Goal: Find specific page/section: Find specific page/section

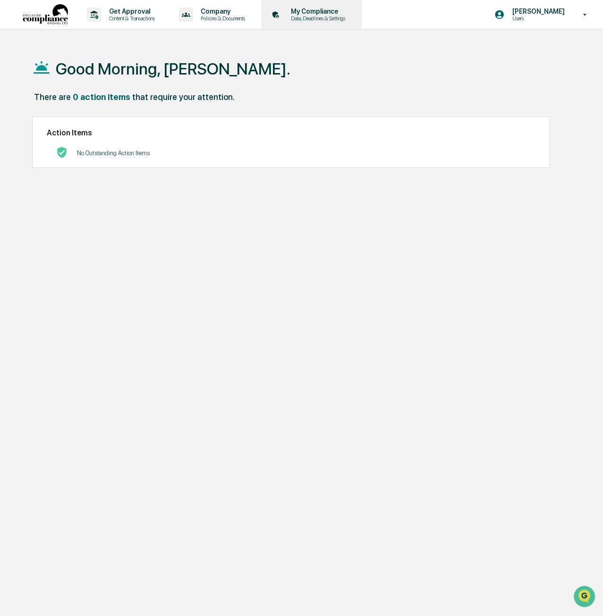
click at [329, 14] on p "My Compliance" at bounding box center [316, 12] width 67 height 8
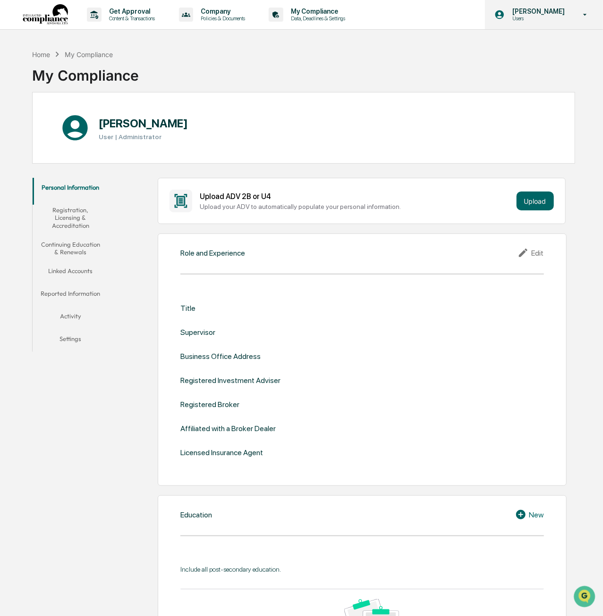
click at [542, 17] on p "Users" at bounding box center [537, 18] width 65 height 7
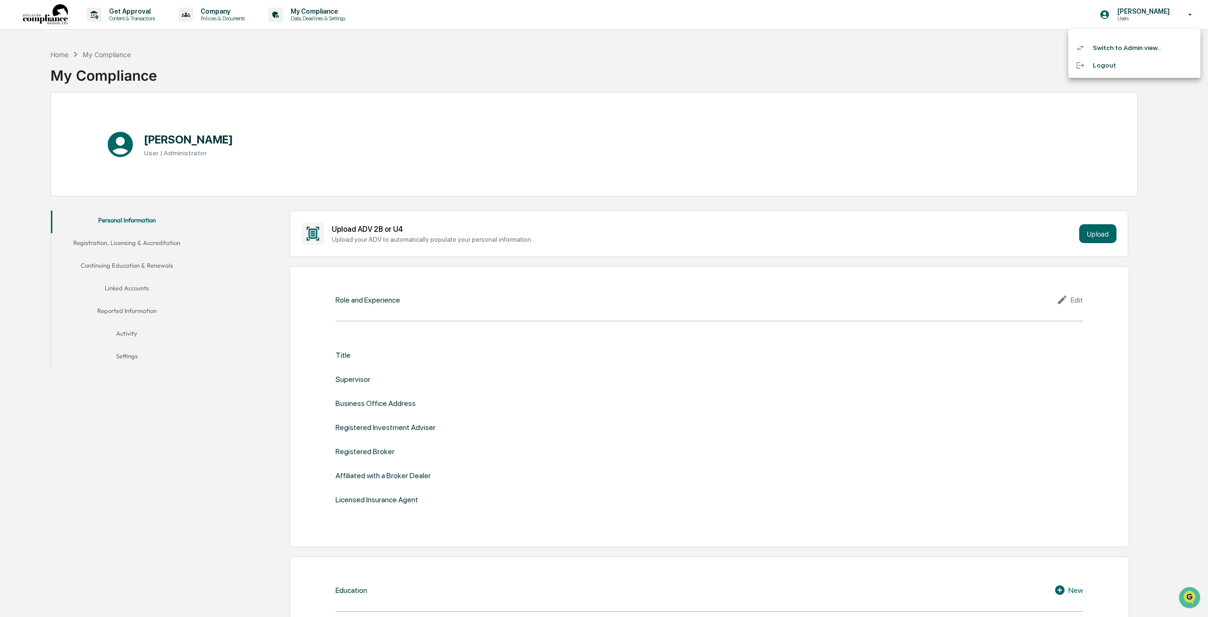
click at [208, 14] on div at bounding box center [604, 308] width 1208 height 617
click at [218, 13] on p "Company" at bounding box center [221, 12] width 57 height 8
click at [130, 8] on div at bounding box center [604, 308] width 1208 height 617
click at [57, 55] on div "Home" at bounding box center [60, 55] width 18 height 8
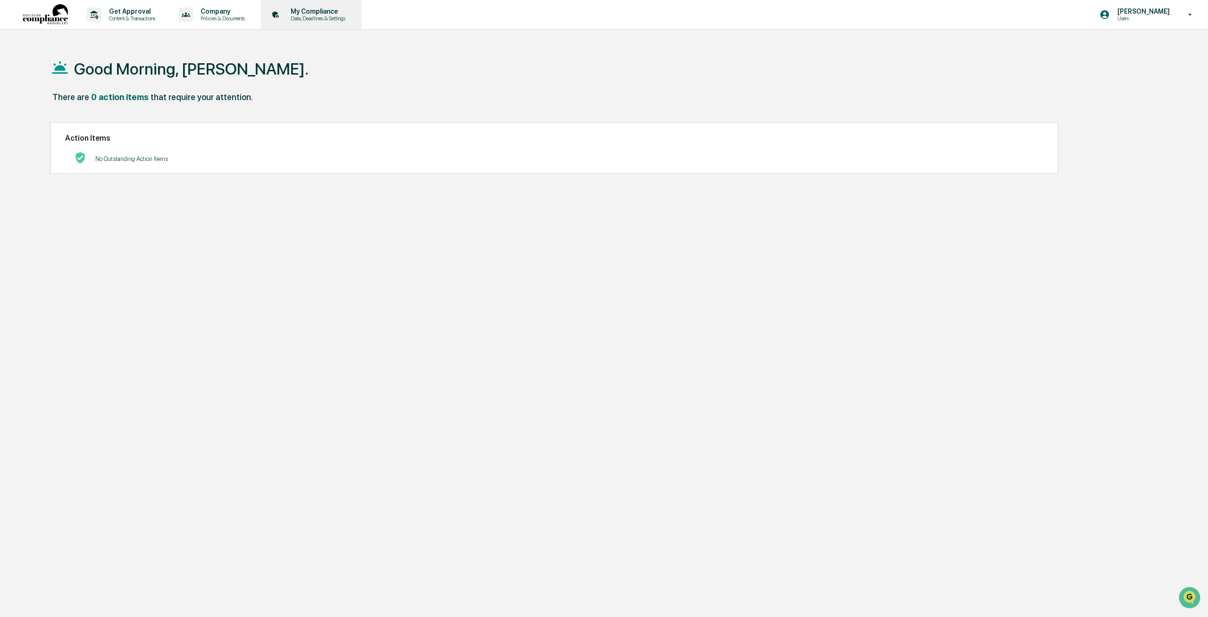
click at [298, 12] on p "My Compliance" at bounding box center [316, 12] width 67 height 8
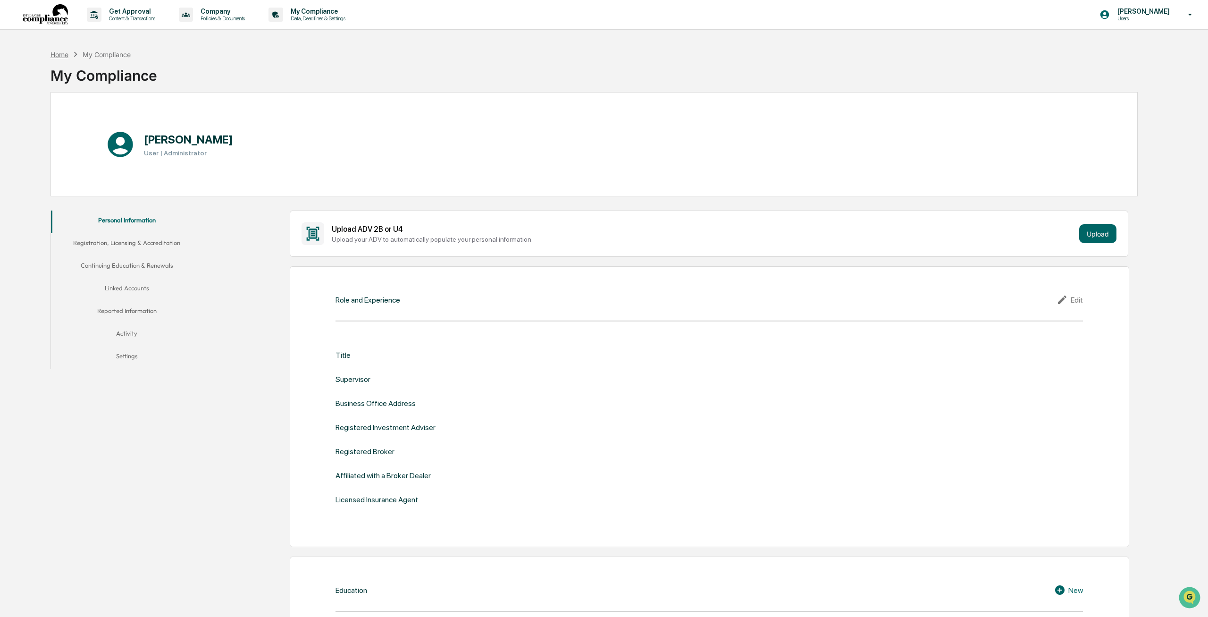
click at [61, 53] on div "Home" at bounding box center [60, 55] width 18 height 8
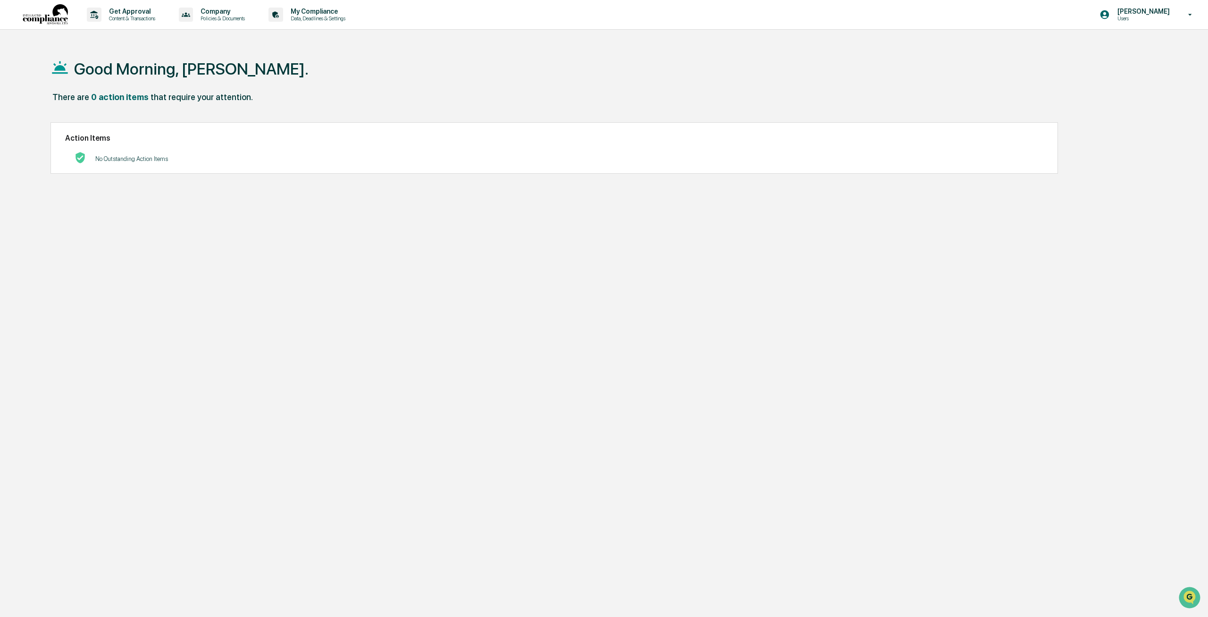
click at [106, 163] on div "No Outstanding Action Items" at bounding box center [131, 158] width 73 height 19
click at [107, 156] on p "No Outstanding Action Items" at bounding box center [131, 158] width 73 height 7
click at [76, 164] on div at bounding box center [75, 158] width 21 height 13
click at [126, 19] on p "Content & Transactions" at bounding box center [130, 18] width 59 height 7
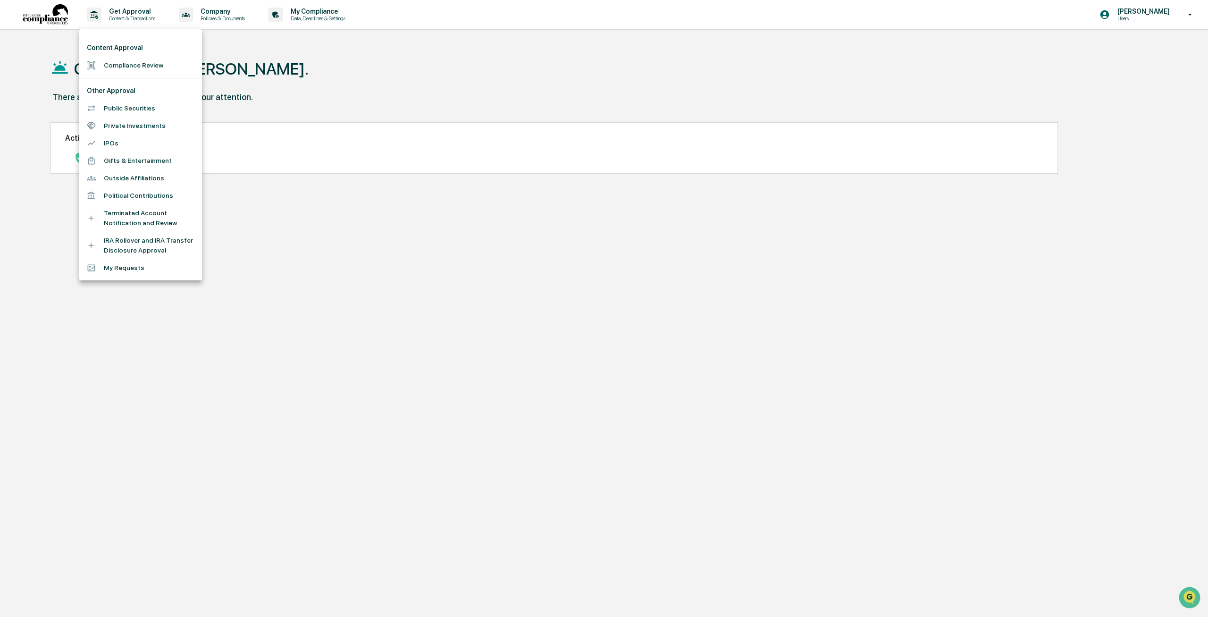
click at [551, 393] on div at bounding box center [604, 308] width 1208 height 617
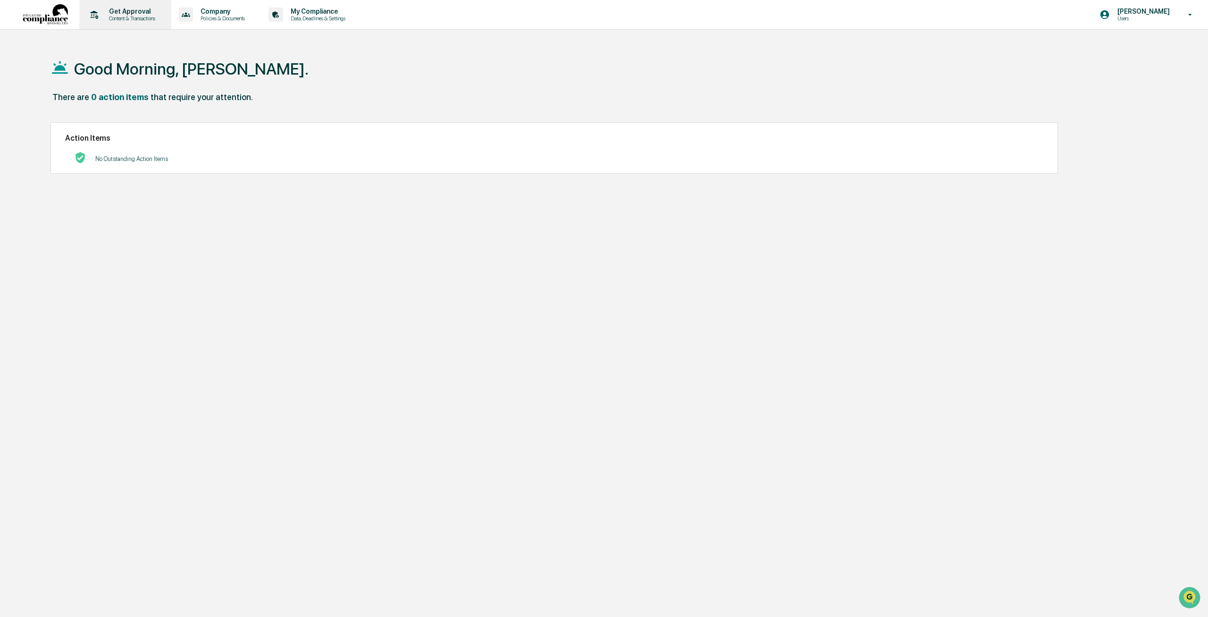
click at [119, 16] on p "Content & Transactions" at bounding box center [130, 18] width 59 height 7
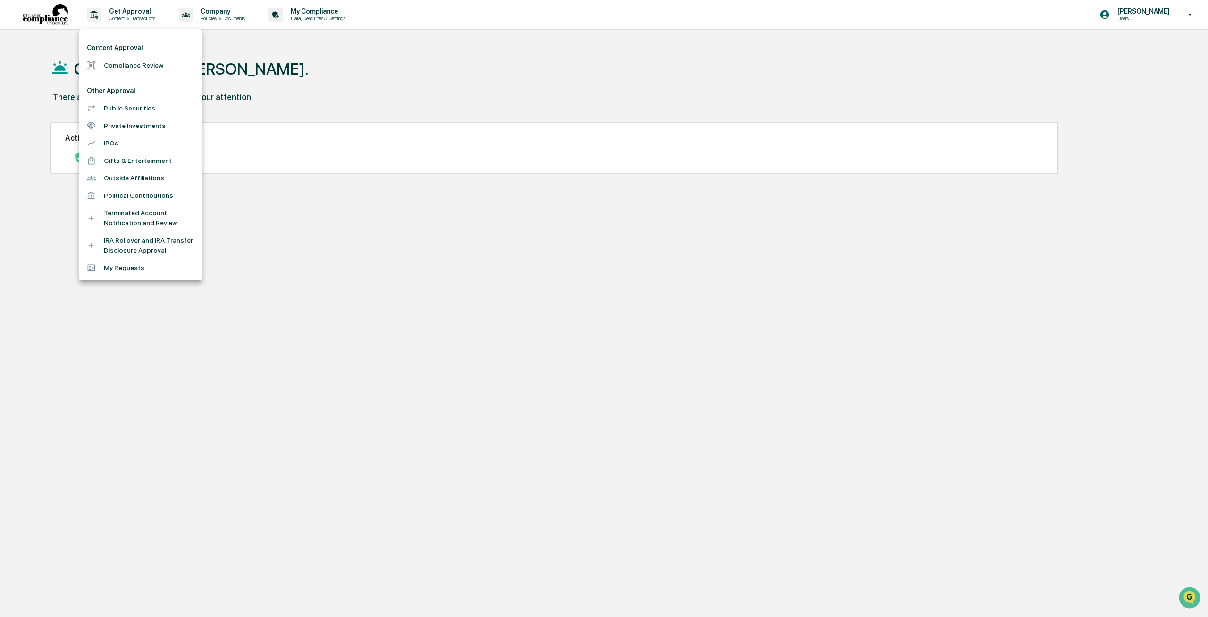
click at [144, 69] on li "Compliance Review" at bounding box center [140, 65] width 123 height 17
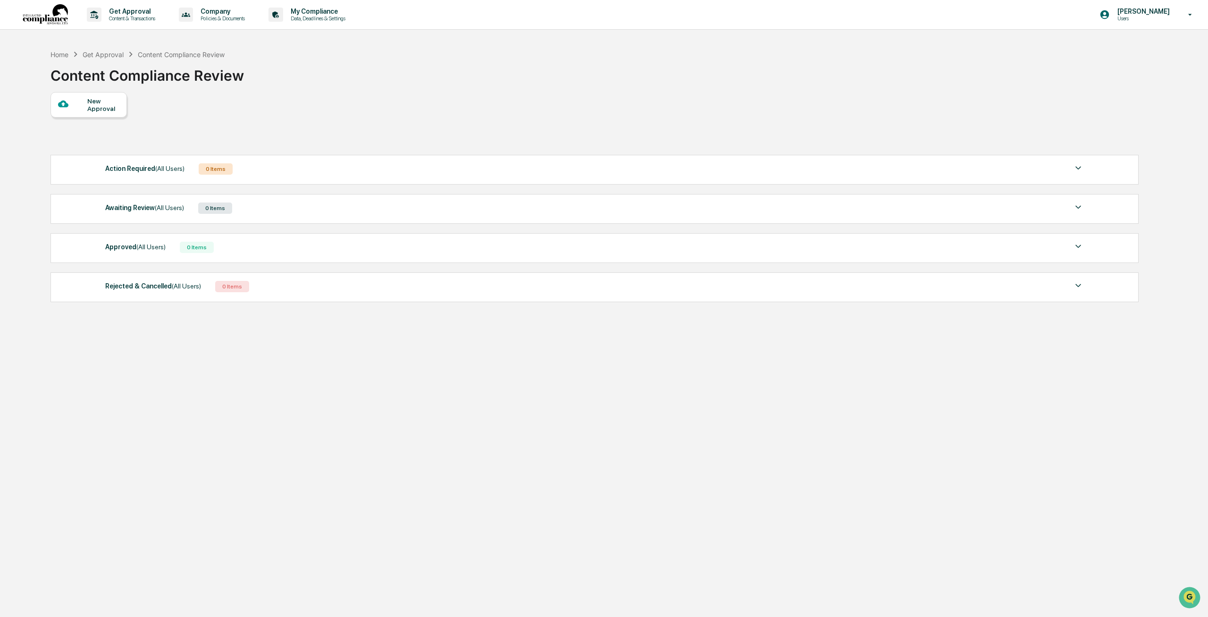
click at [278, 169] on div "Action Required (All Users) 0 Items" at bounding box center [594, 168] width 979 height 13
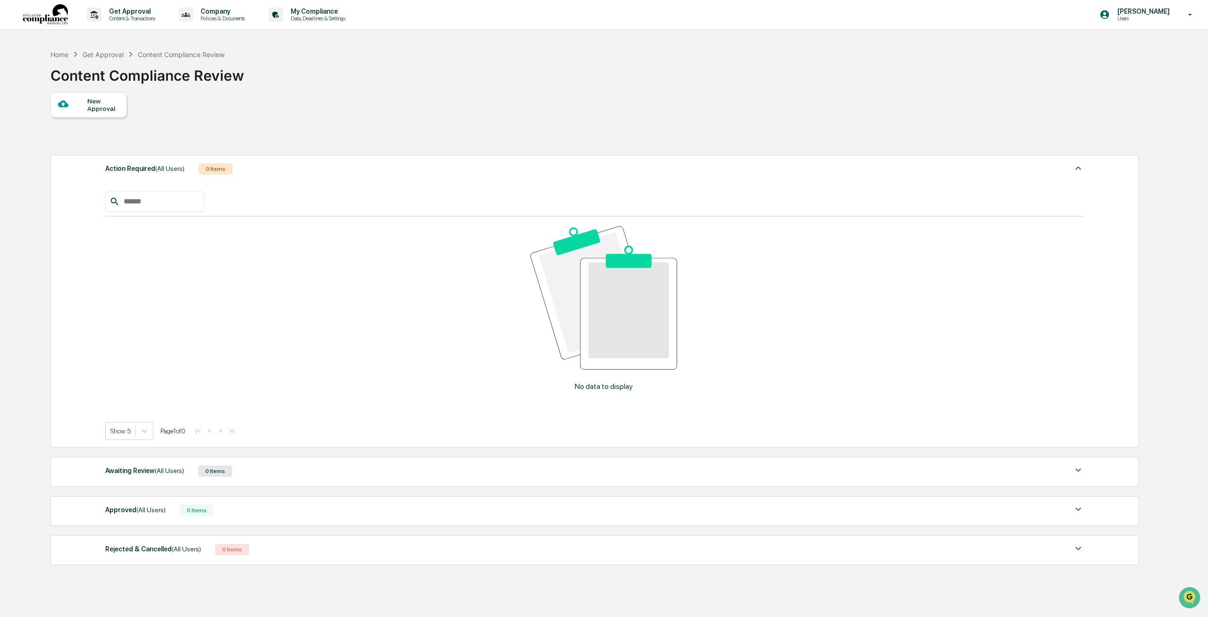
click at [278, 169] on div "Action Required (All Users) 0 Items" at bounding box center [594, 168] width 979 height 13
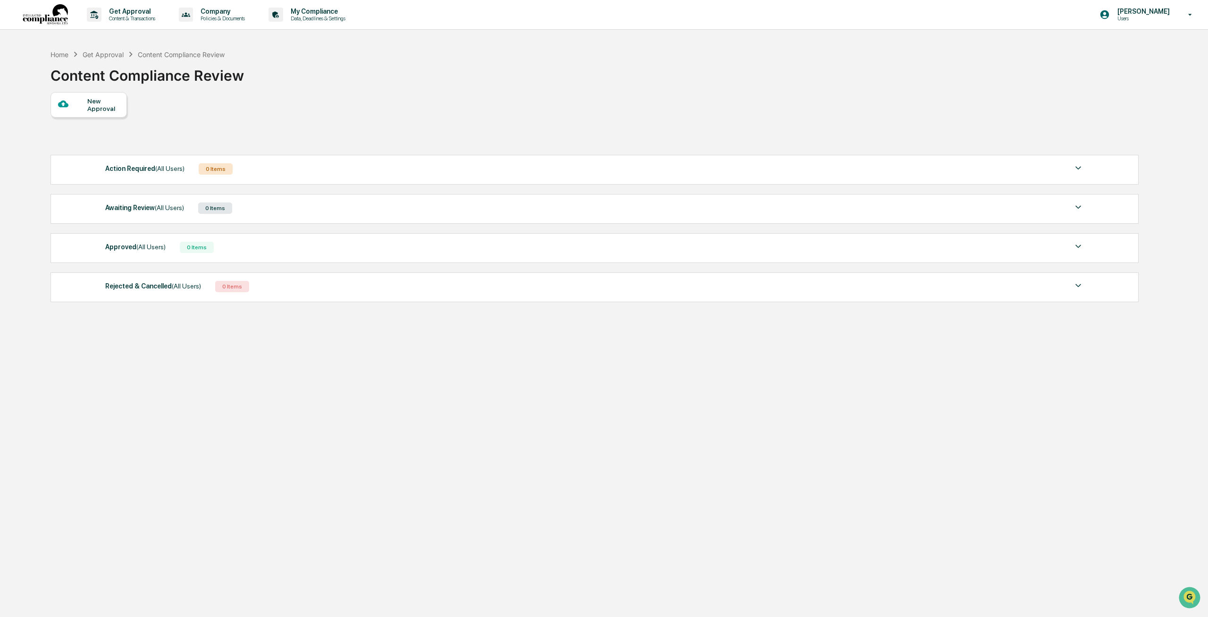
click at [248, 211] on div "Awaiting Review (All Users) 0 Items" at bounding box center [594, 208] width 979 height 13
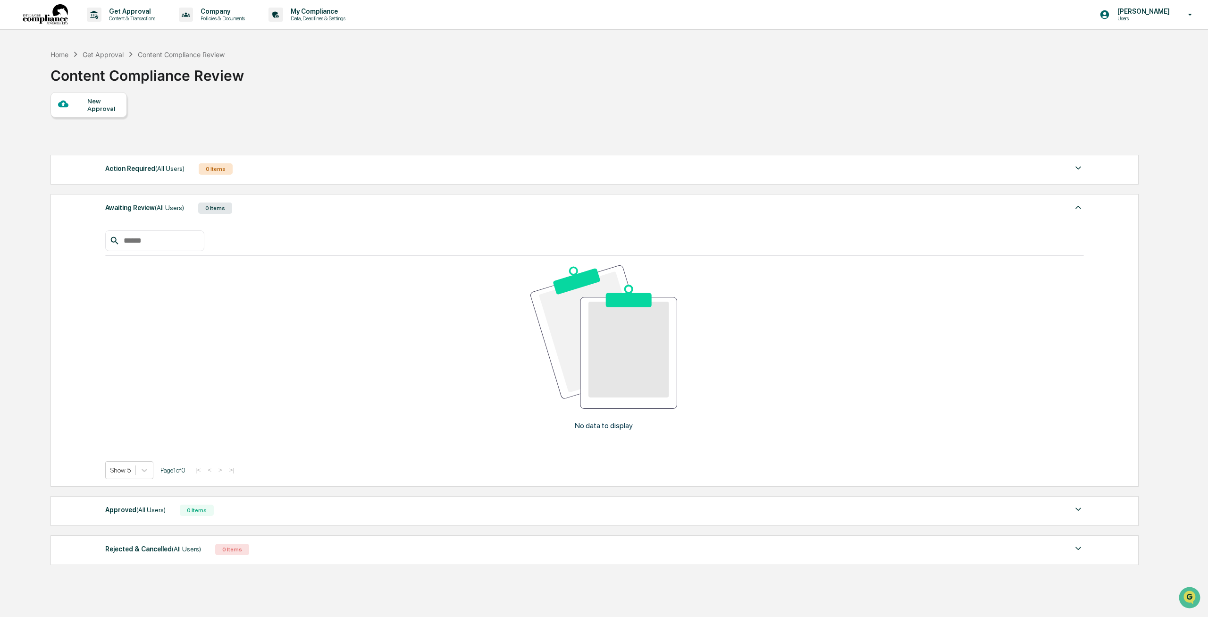
click at [247, 211] on div "Awaiting Review (All Users) 0 Items" at bounding box center [594, 208] width 979 height 13
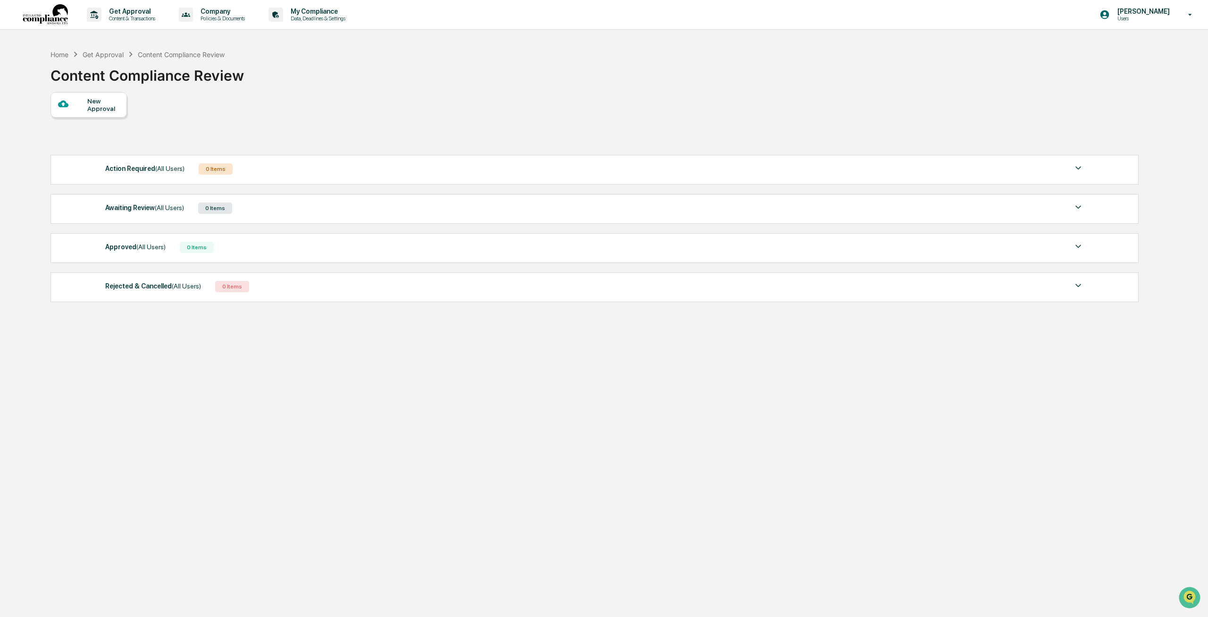
click at [241, 251] on div "Approved (All Users) 0 Items" at bounding box center [594, 247] width 979 height 13
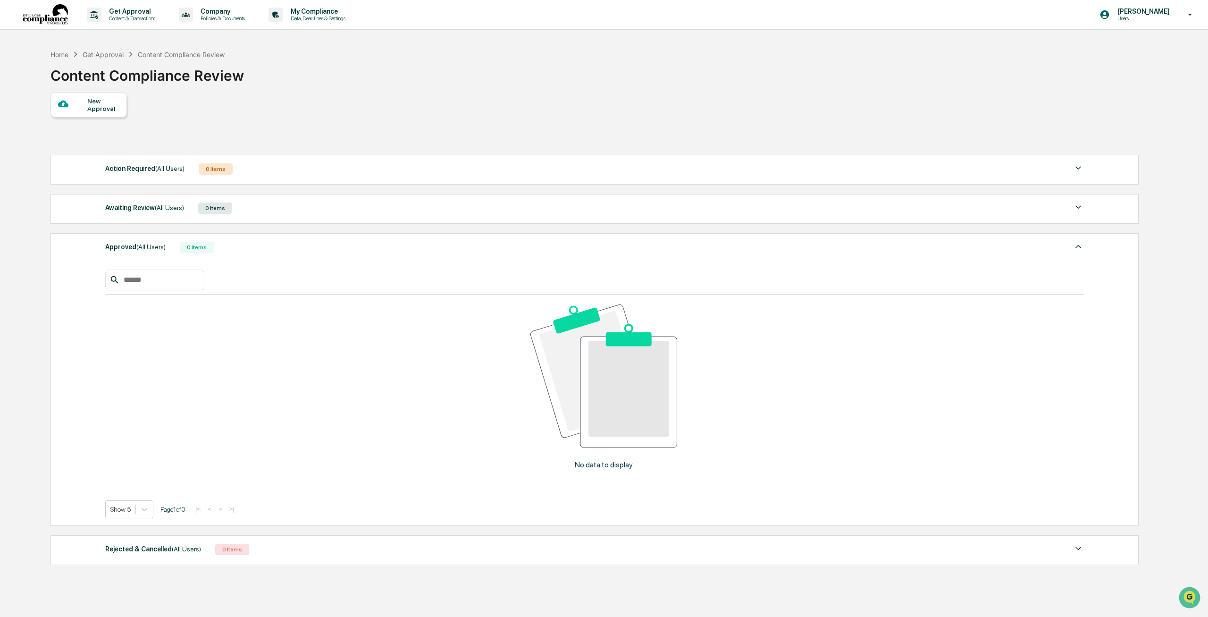
click at [241, 253] on div "Approved (All Users) 0 Items" at bounding box center [594, 247] width 979 height 13
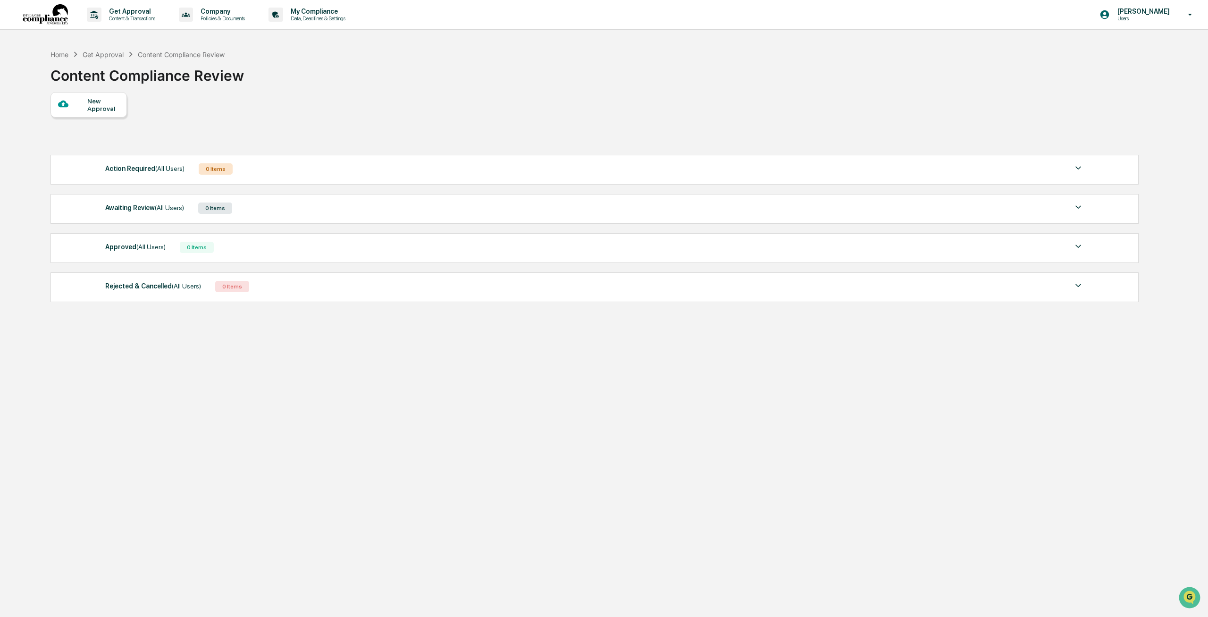
click at [248, 290] on div "Rejected & Cancelled (All Users) 0 Items" at bounding box center [594, 286] width 979 height 13
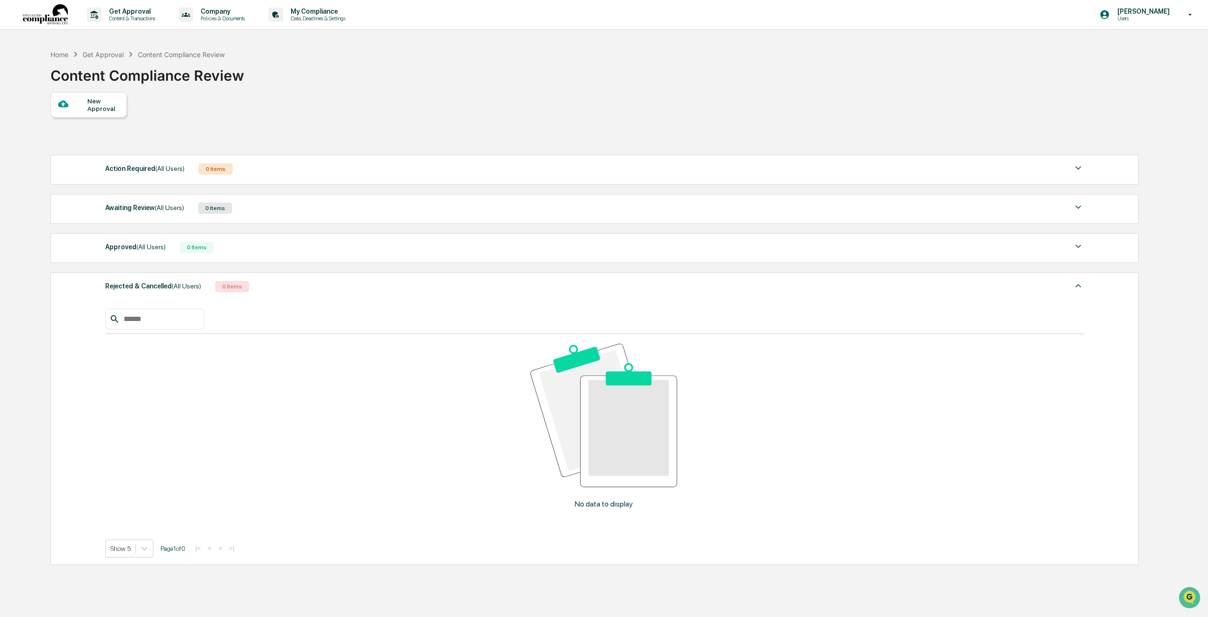
click at [248, 290] on div "Rejected & Cancelled (All Users) 0 Items" at bounding box center [594, 286] width 979 height 13
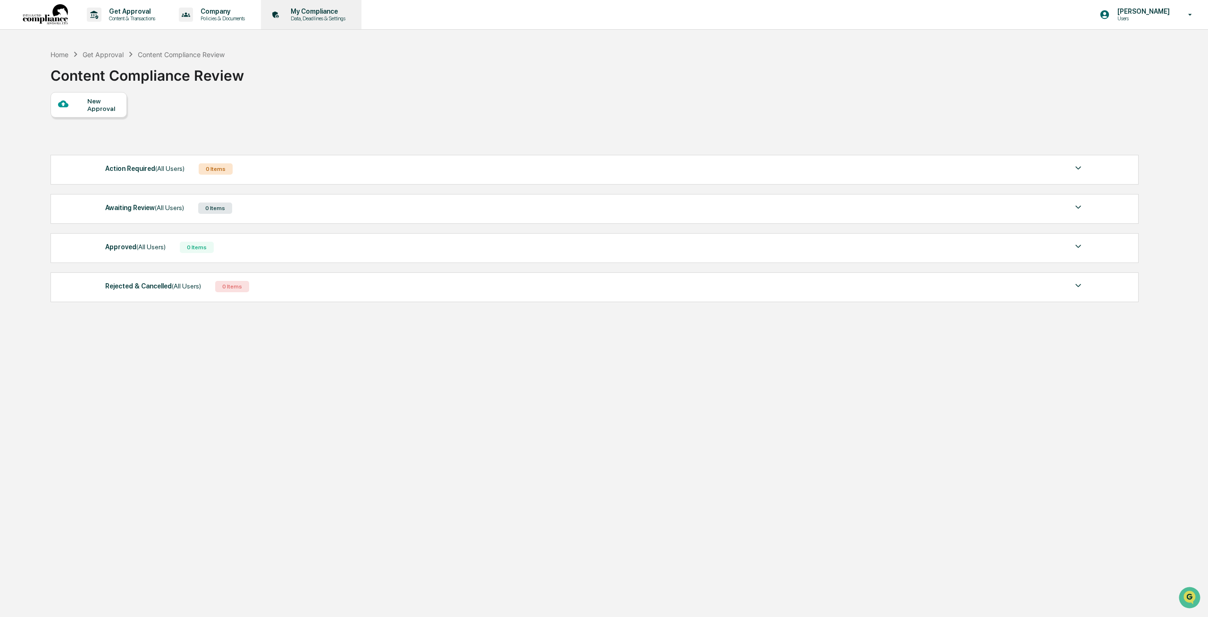
click at [318, 17] on p "Data, Deadlines & Settings" at bounding box center [316, 18] width 67 height 7
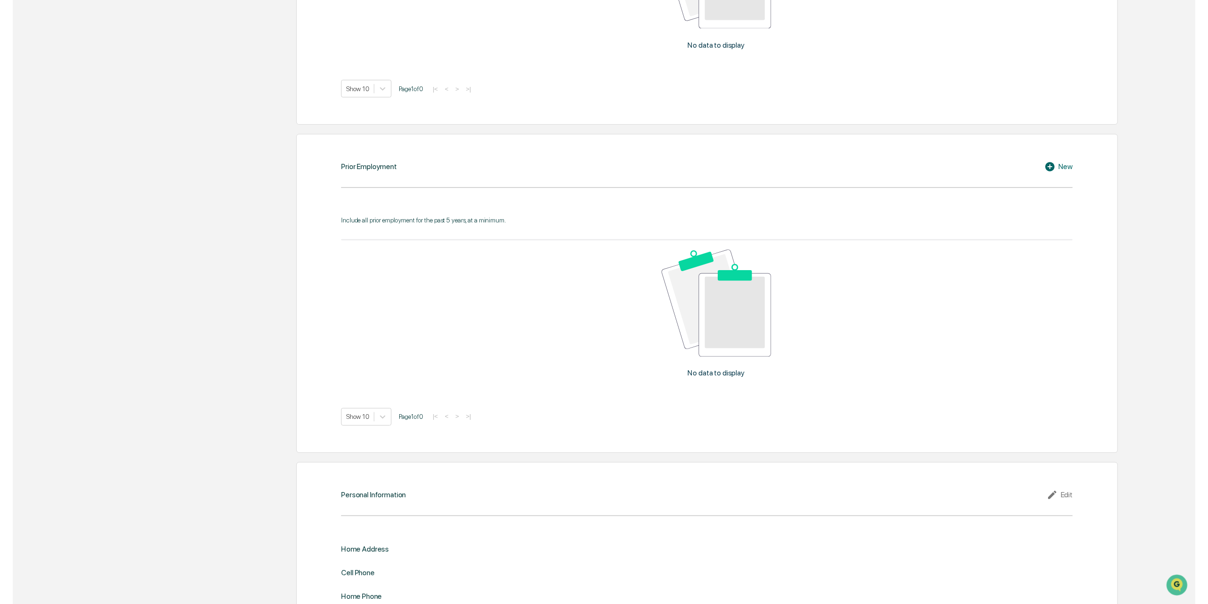
scroll to position [797, 0]
